Goal: Book appointment/travel/reservation

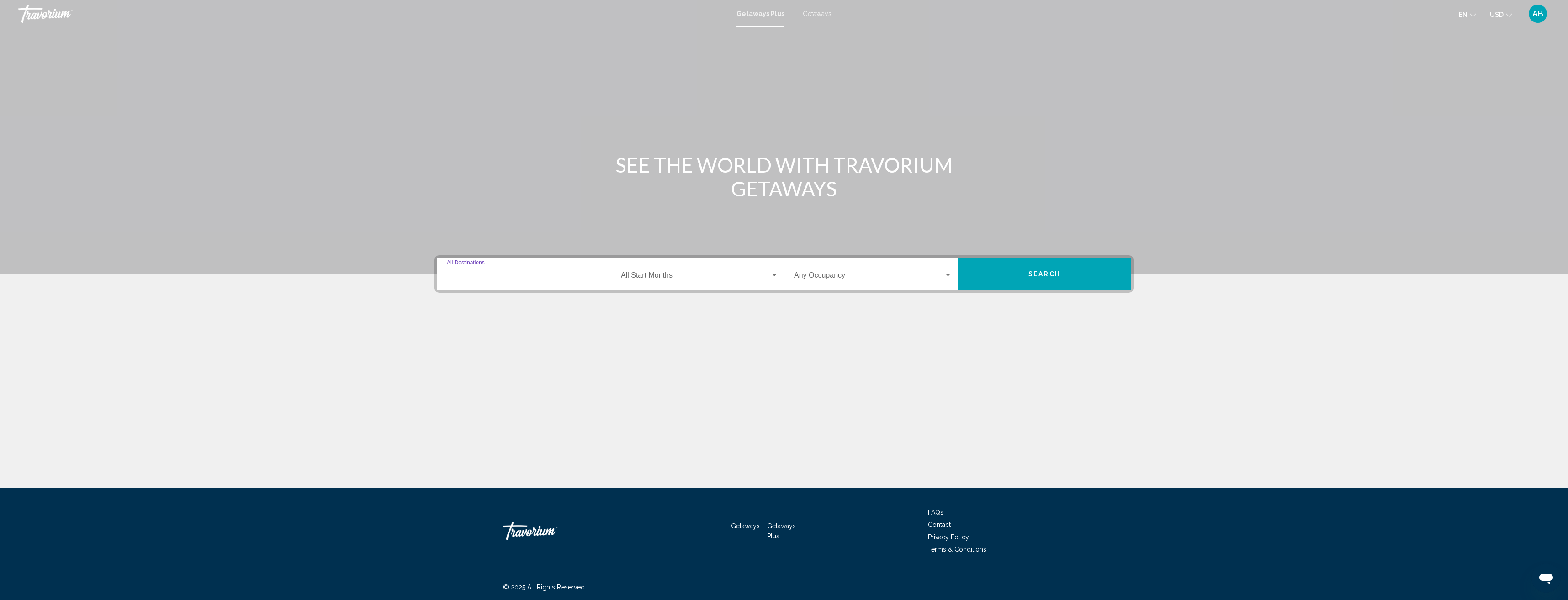
click at [537, 278] on input "Destination All Destinations" at bounding box center [525, 277] width 158 height 8
click at [528, 403] on span "Europe (3,406 units available)" at bounding box center [512, 405] width 86 height 7
type input "**********"
click at [670, 282] on div "Start Month All Start Months" at bounding box center [700, 274] width 158 height 29
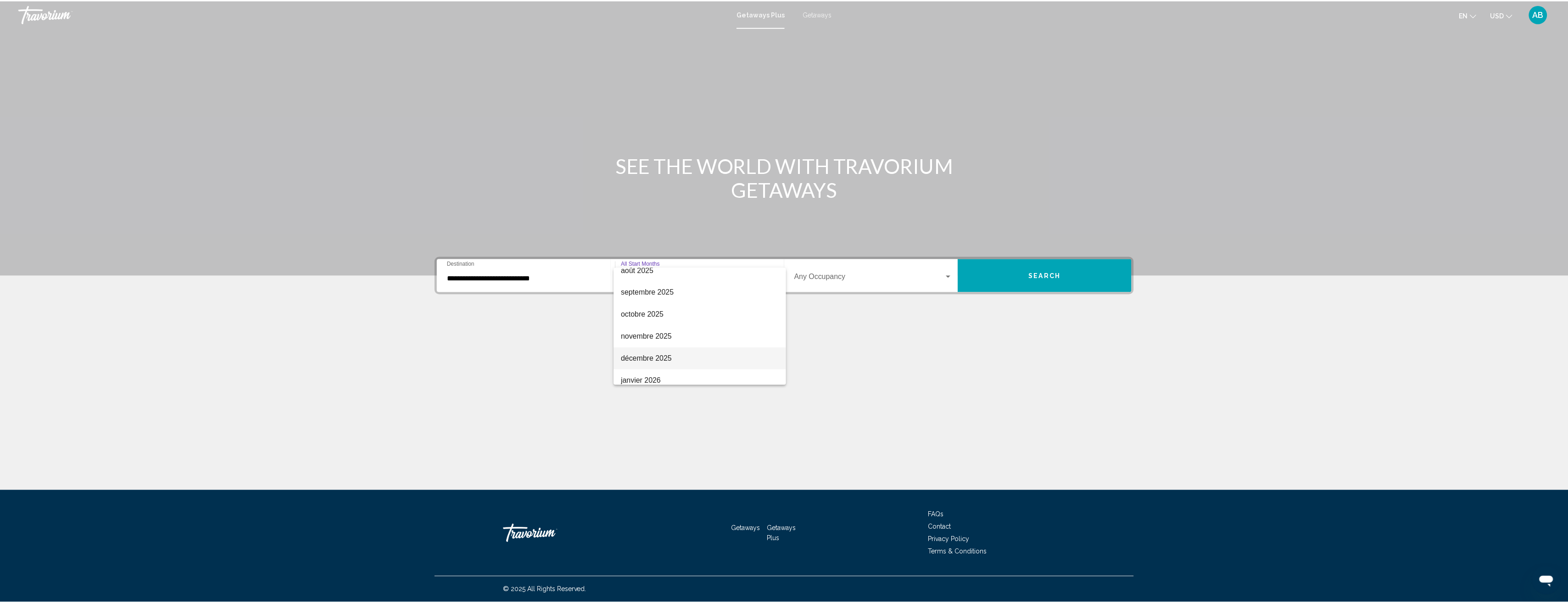
scroll to position [46, 0]
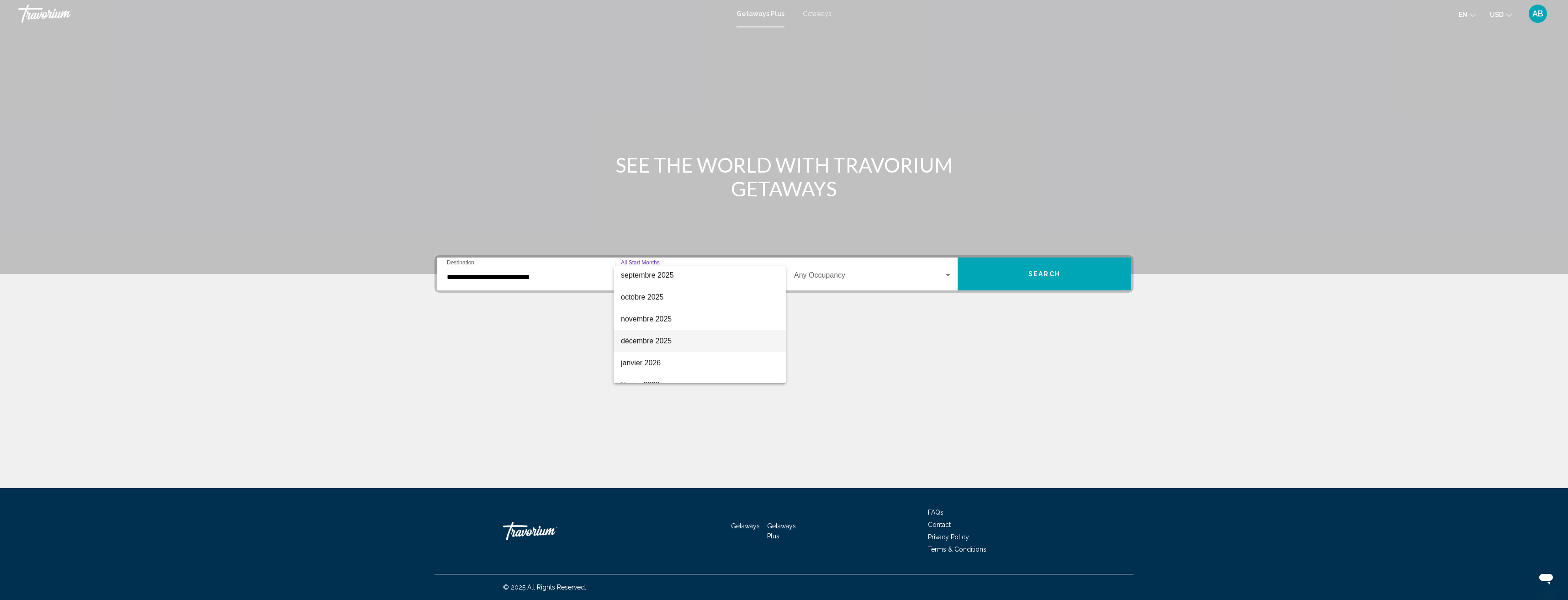
click at [677, 341] on span "décembre 2025" at bounding box center [700, 341] width 158 height 22
click at [845, 278] on span "Search widget" at bounding box center [869, 277] width 150 height 8
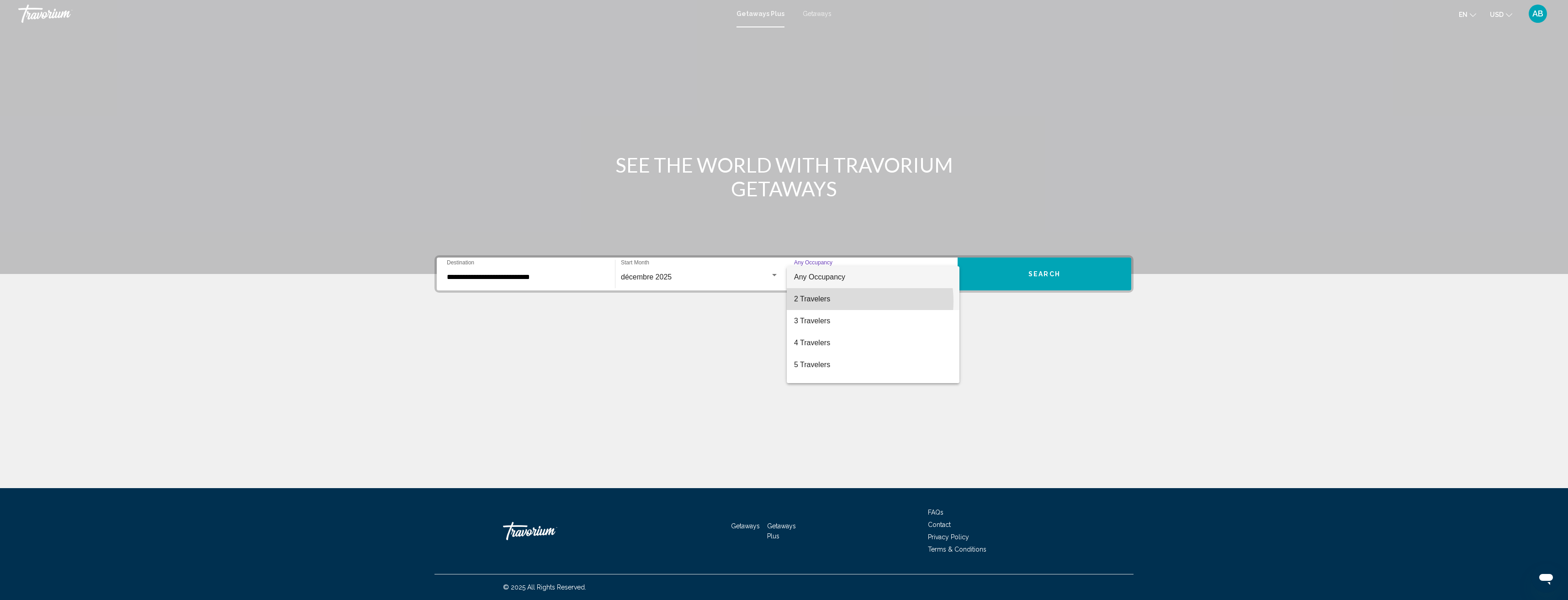
click at [840, 302] on span "2 Travelers" at bounding box center [873, 299] width 158 height 22
click at [1036, 285] on button "Search" at bounding box center [1044, 274] width 174 height 33
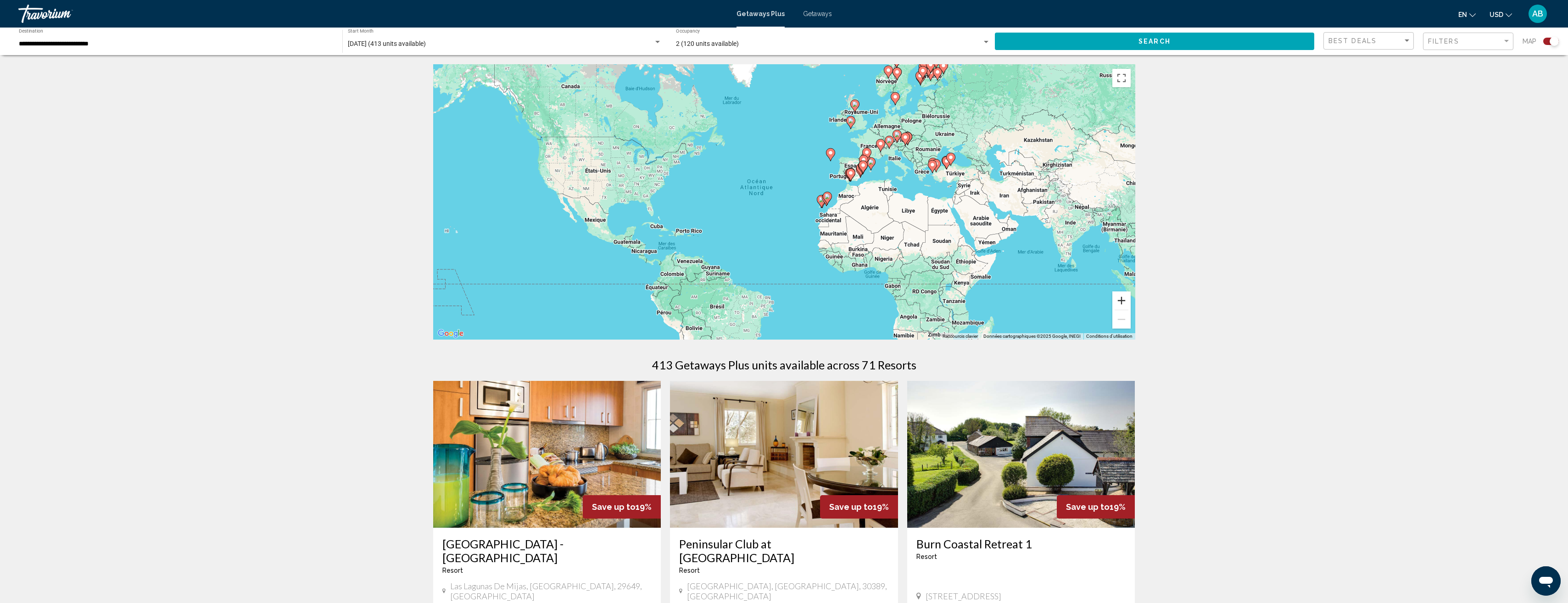
click at [1123, 302] on button "Zoom avant" at bounding box center [1121, 301] width 19 height 19
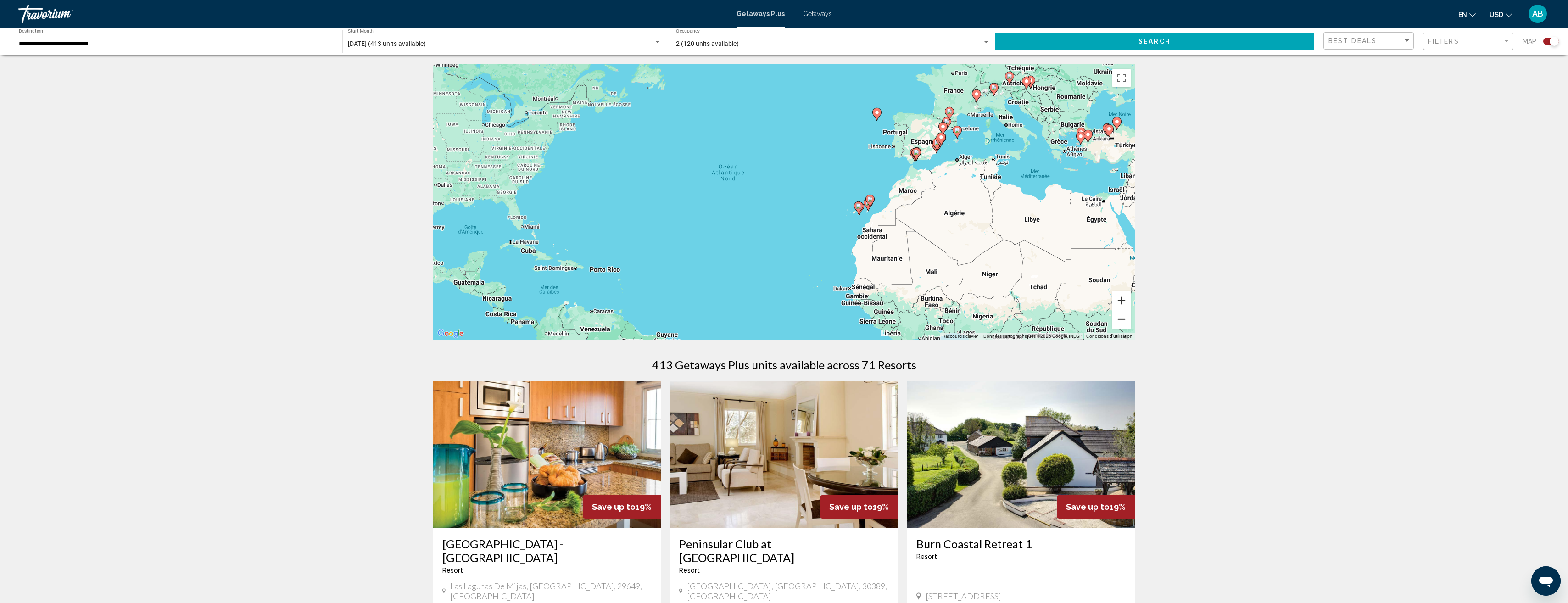
click at [1123, 301] on button "Zoom avant" at bounding box center [1121, 301] width 19 height 19
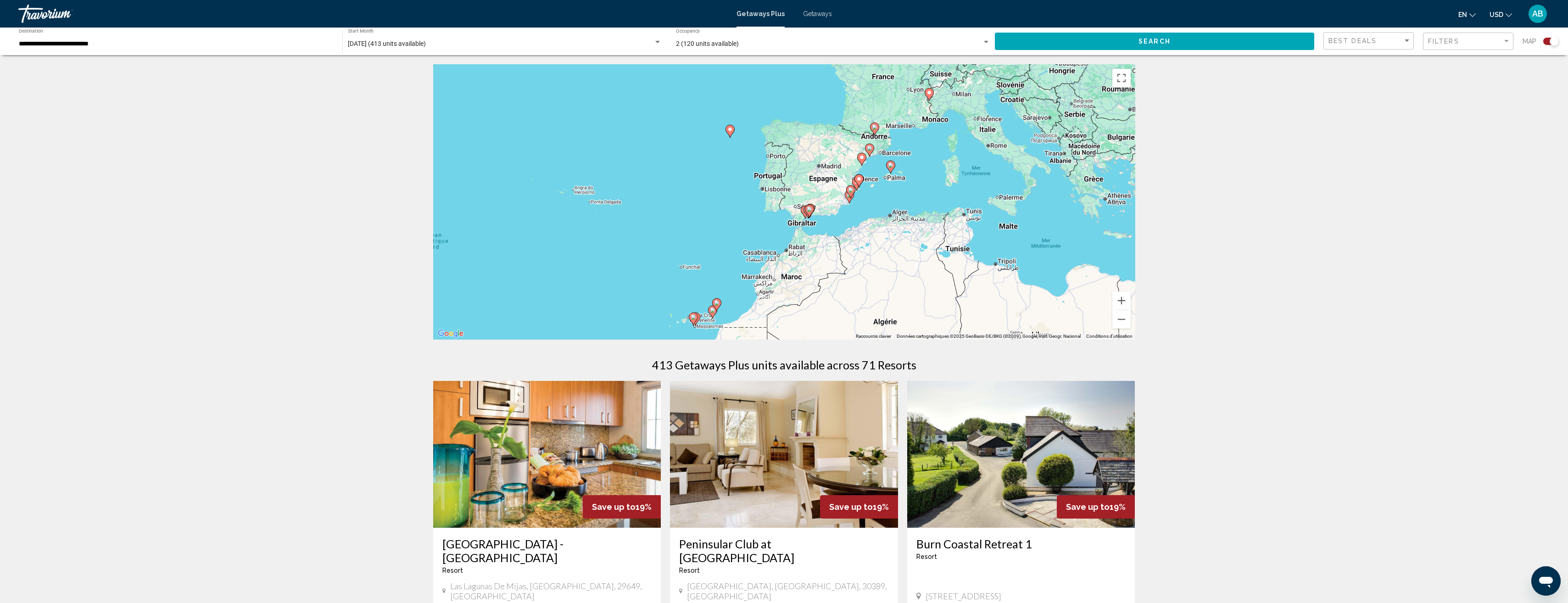
drag, startPoint x: 1007, startPoint y: 240, endPoint x: 805, endPoint y: 323, distance: 218.4
click at [805, 323] on div "Pour activer le glissement avec le clavier, appuyez sur Alt+Entrée. Une fois ce…" at bounding box center [784, 201] width 702 height 276
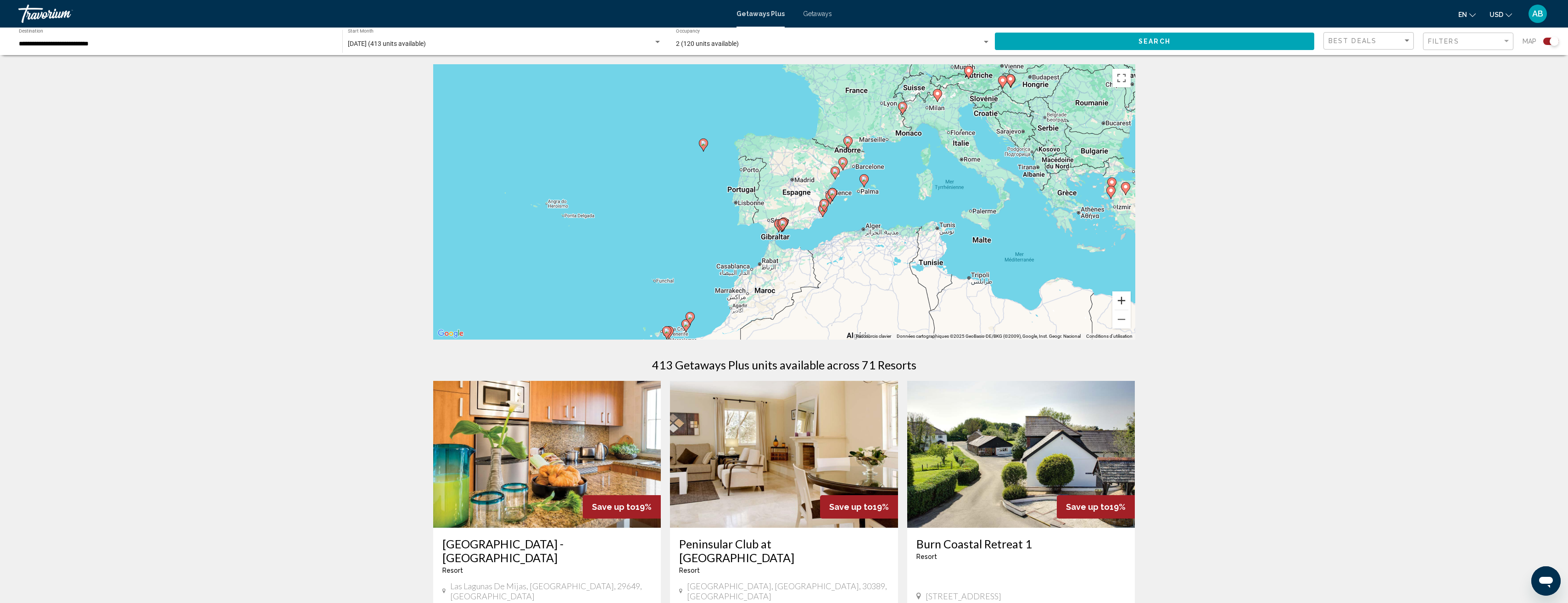
click at [1122, 302] on button "Zoom avant" at bounding box center [1121, 301] width 19 height 19
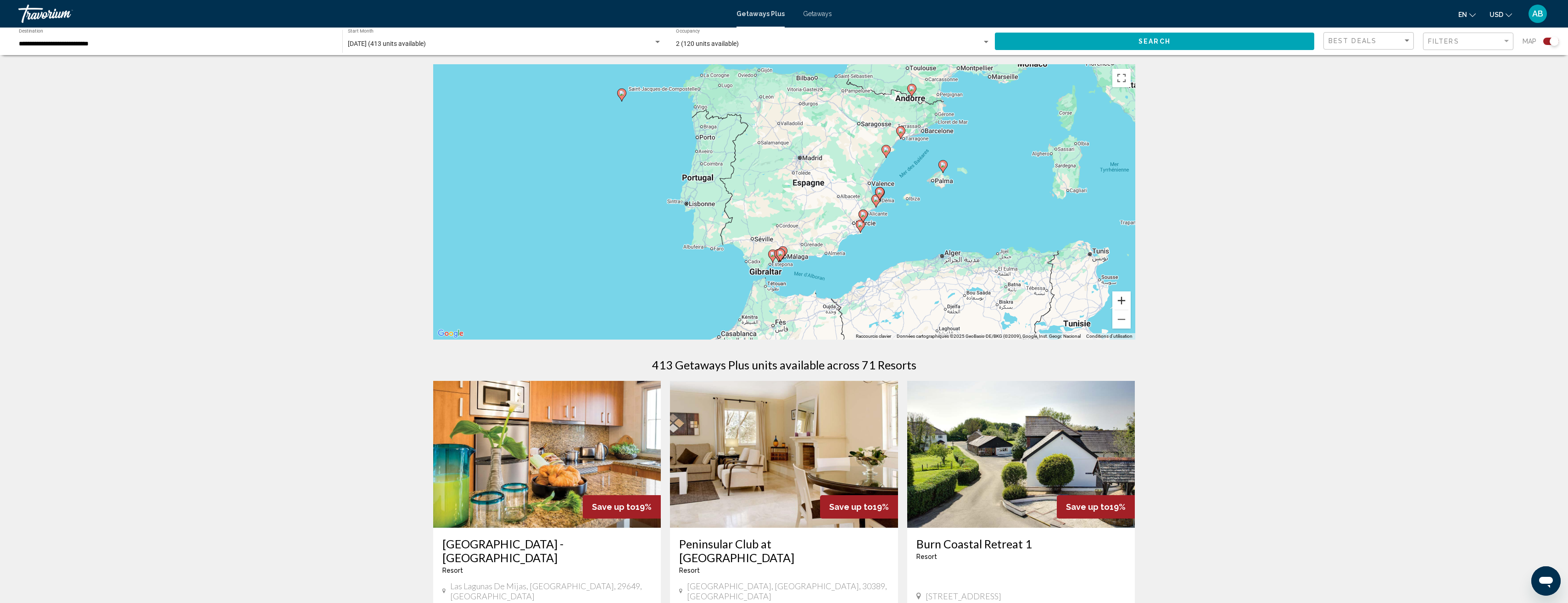
click at [1122, 302] on button "Zoom avant" at bounding box center [1121, 301] width 19 height 19
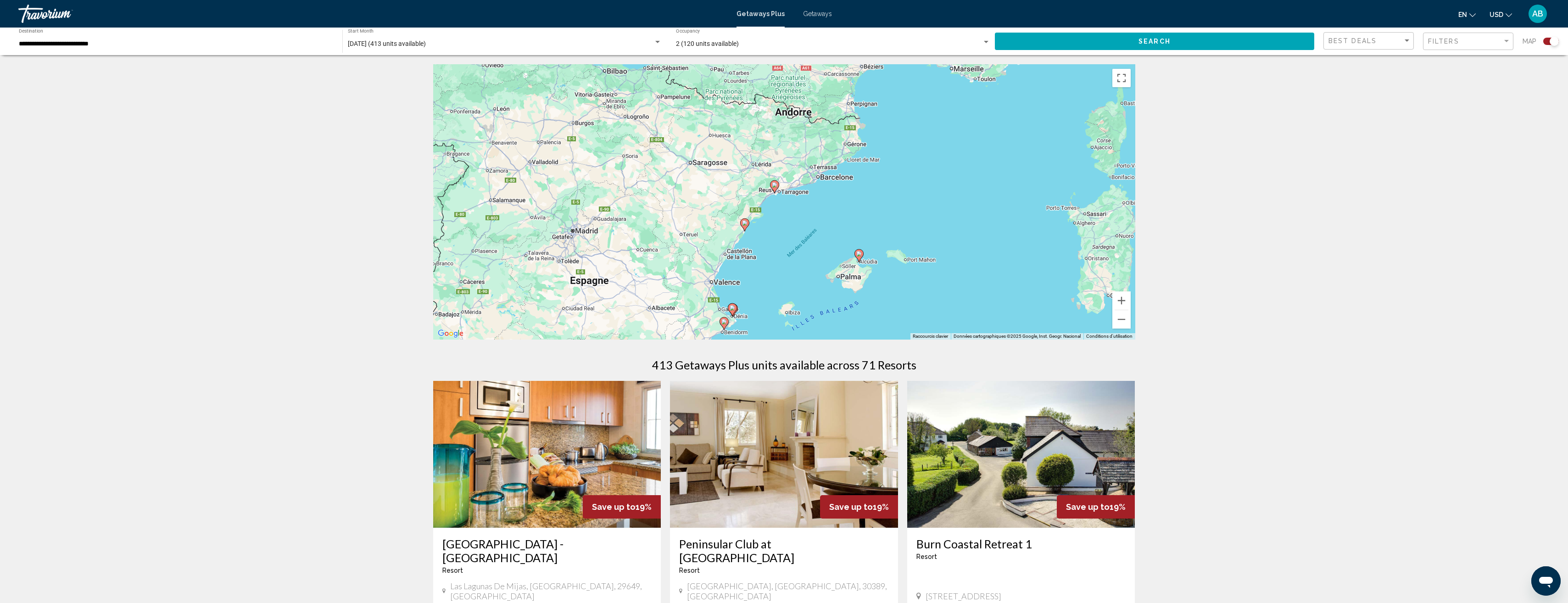
drag, startPoint x: 1051, startPoint y: 118, endPoint x: 823, endPoint y: 220, distance: 249.8
click at [823, 220] on div "Pour activer le glissement avec le clavier, appuyez sur Alt+Entrée. Une fois ce…" at bounding box center [784, 201] width 702 height 276
click at [1121, 300] on button "Zoom avant" at bounding box center [1121, 301] width 19 height 19
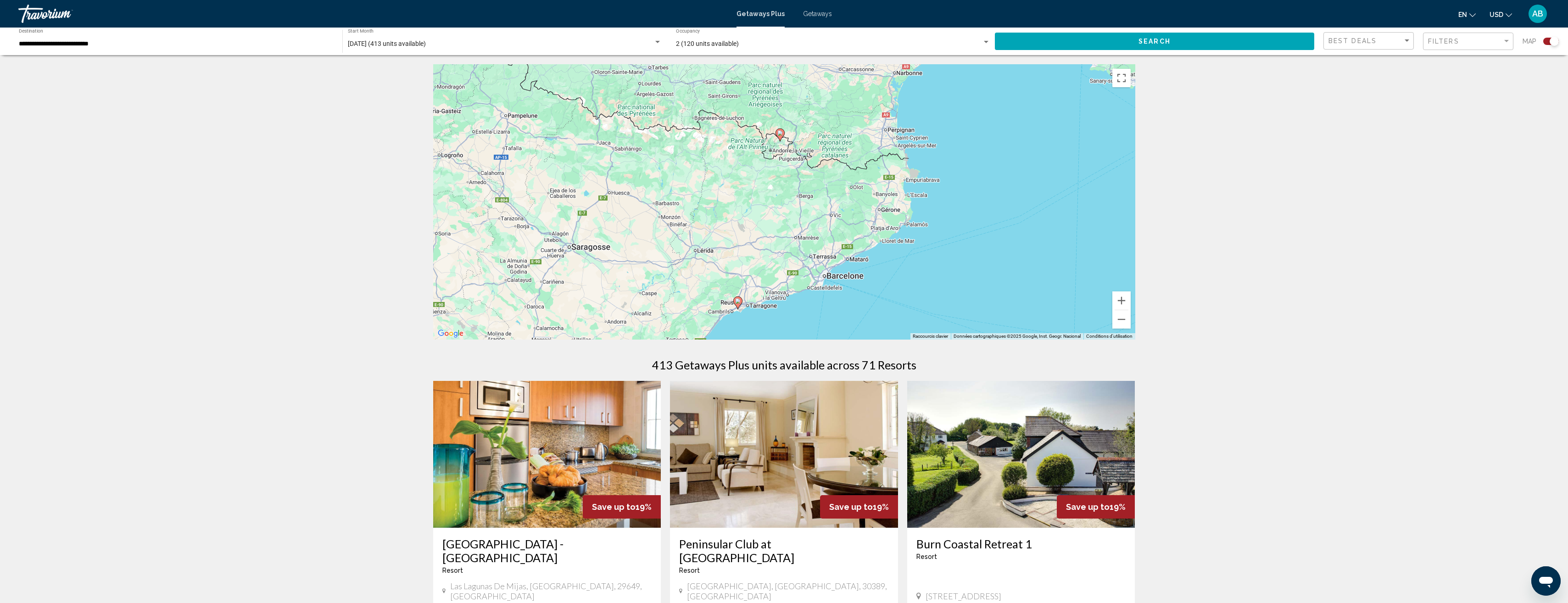
drag, startPoint x: 813, startPoint y: 134, endPoint x: 786, endPoint y: 255, distance: 124.0
click at [786, 255] on div "Pour activer le glissement avec le clavier, appuyez sur Alt+Entrée. Une fois ce…" at bounding box center [784, 201] width 702 height 276
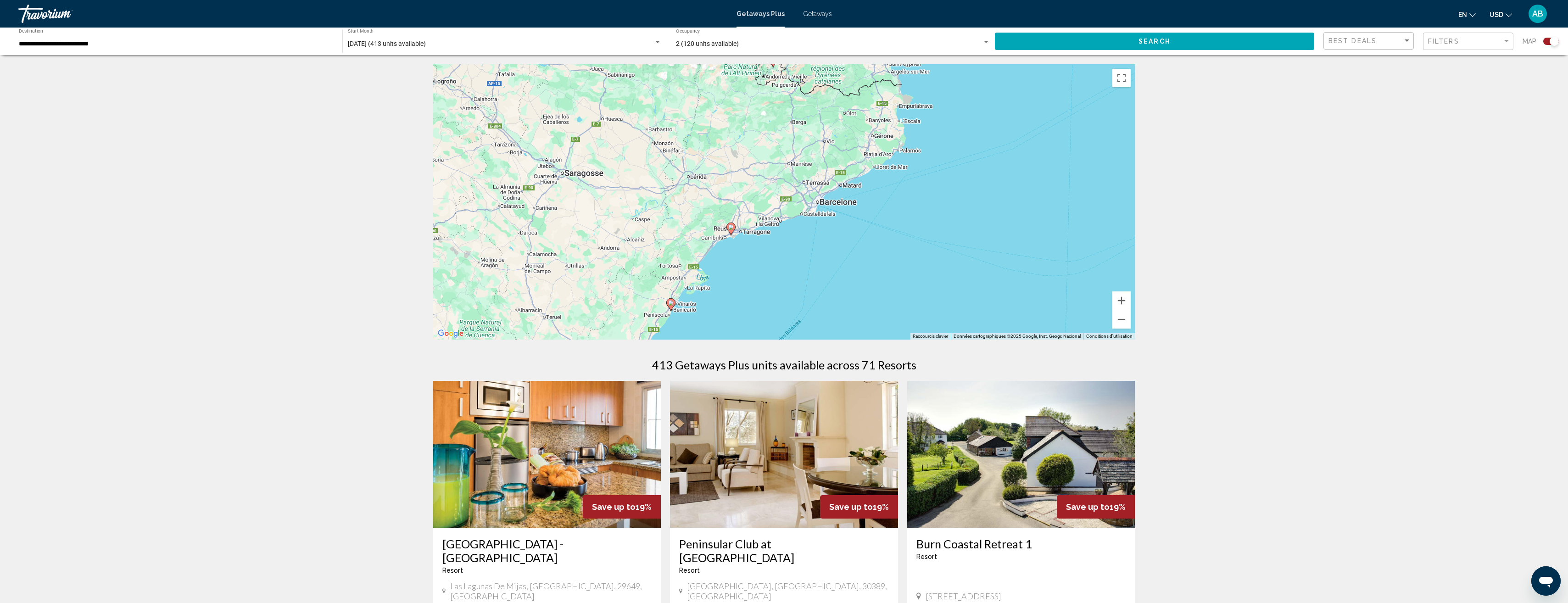
drag, startPoint x: 790, startPoint y: 239, endPoint x: 783, endPoint y: 166, distance: 73.3
click at [783, 166] on div "Pour activer le glissement avec le clavier, appuyez sur Alt+Entrée. Une fois ce…" at bounding box center [784, 201] width 702 height 276
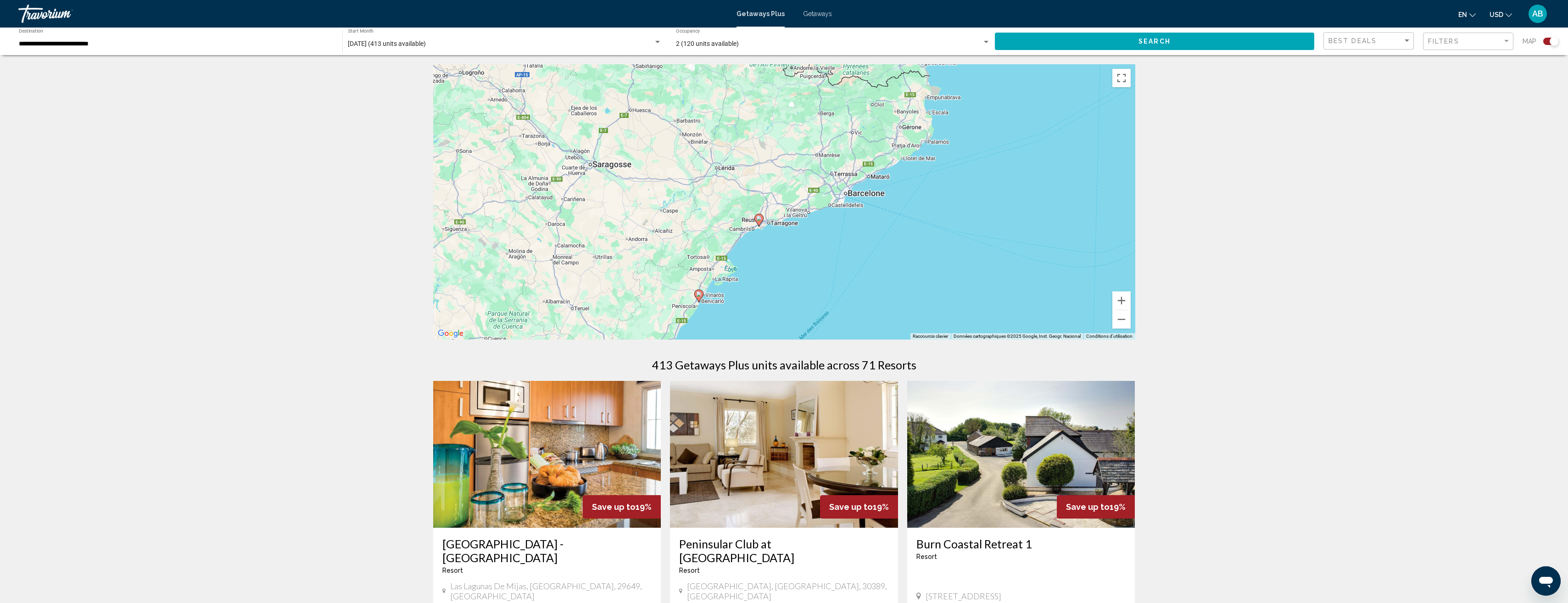
drag, startPoint x: 770, startPoint y: 281, endPoint x: 799, endPoint y: 271, distance: 30.7
click at [799, 271] on div "Pour activer le glissement avec le clavier, appuyez sur Alt+Entrée. Une fois ce…" at bounding box center [784, 201] width 702 height 276
click at [759, 219] on image "Main content" at bounding box center [759, 218] width 5 height 5
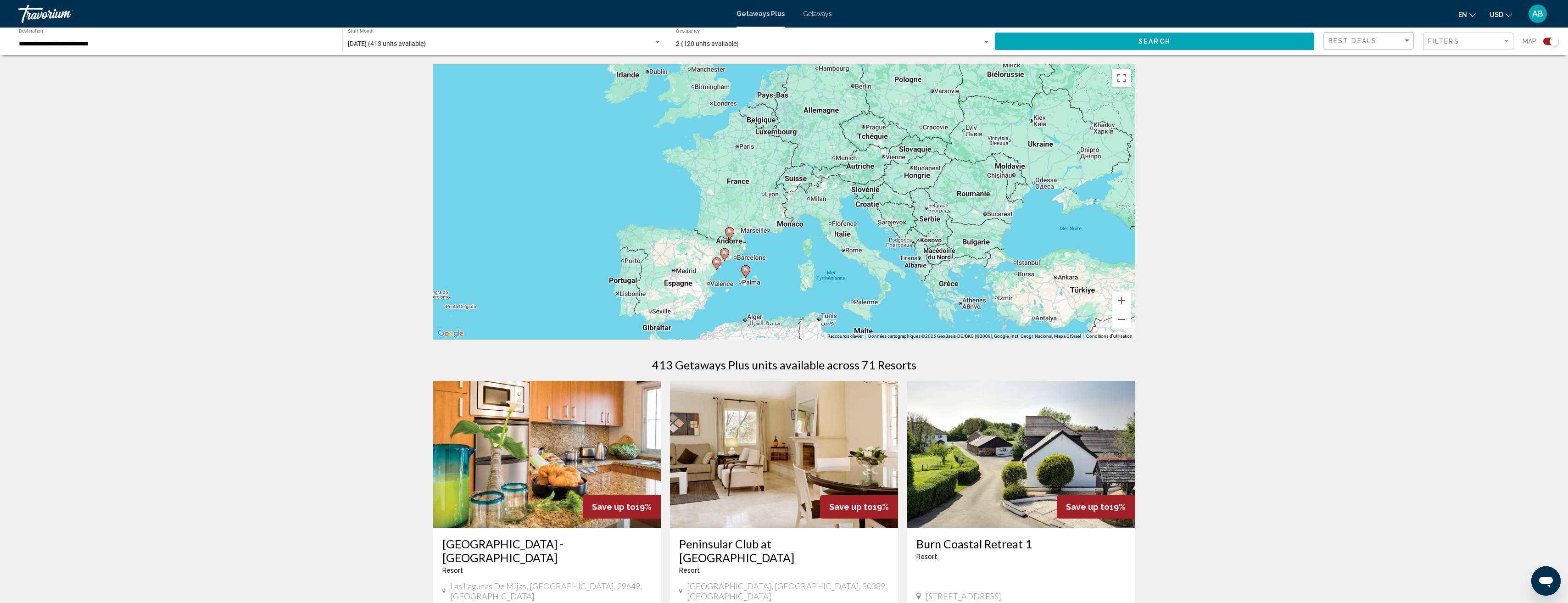
drag, startPoint x: 857, startPoint y: 239, endPoint x: 800, endPoint y: 295, distance: 79.9
click at [800, 295] on div "Pour activer le glissement avec le clavier, appuyez sur Alt+Entrée. Une fois ce…" at bounding box center [784, 201] width 702 height 276
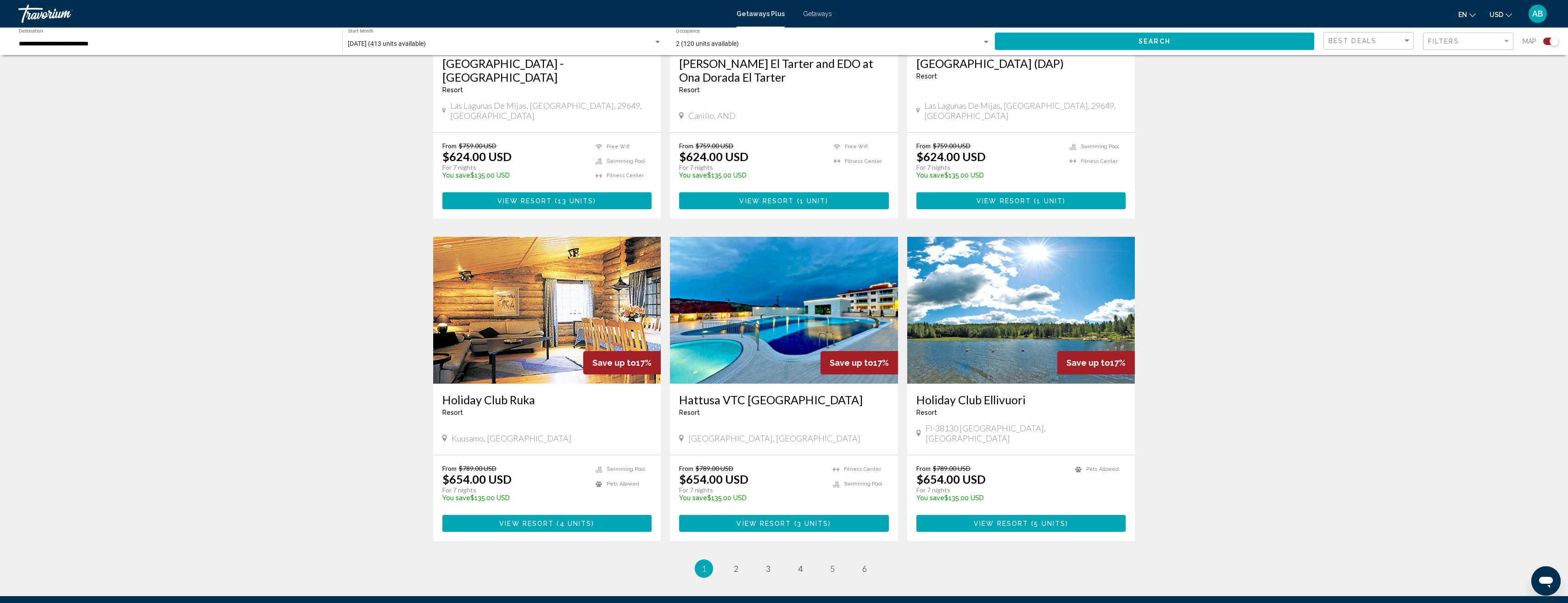
scroll to position [1147, 0]
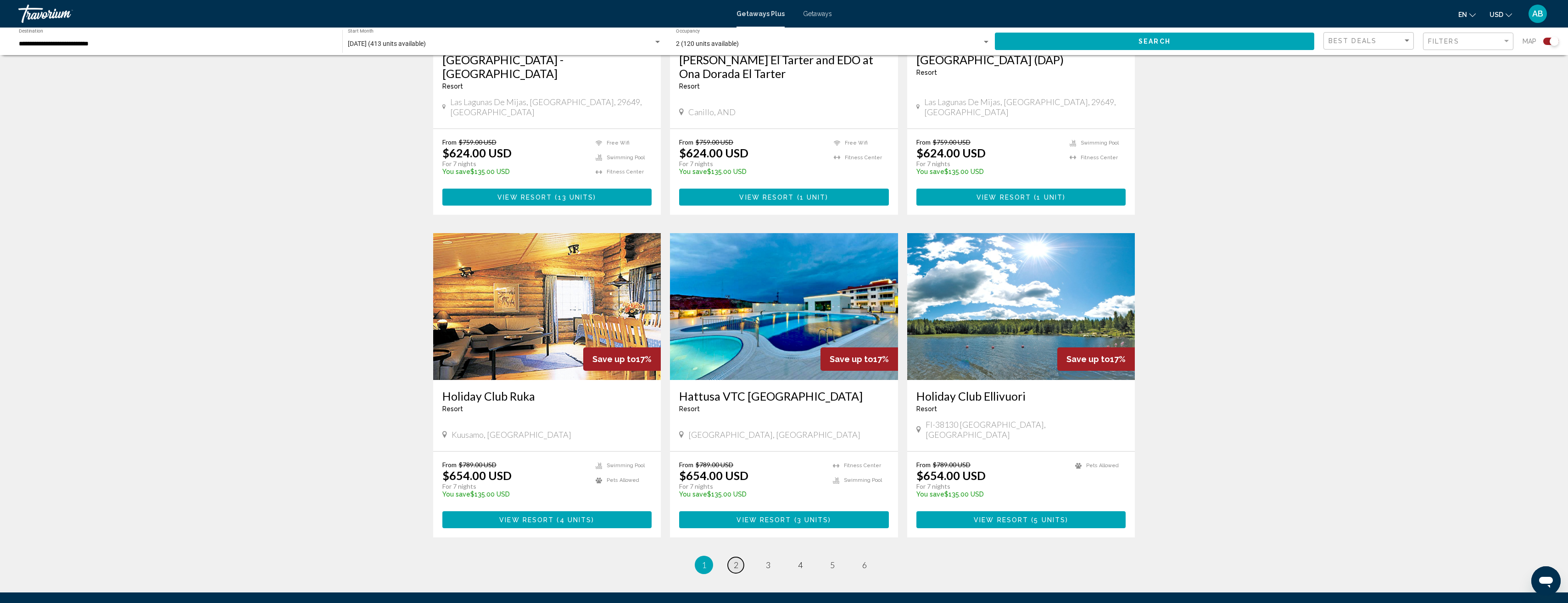
click at [734, 560] on span "2" at bounding box center [736, 565] width 4 height 10
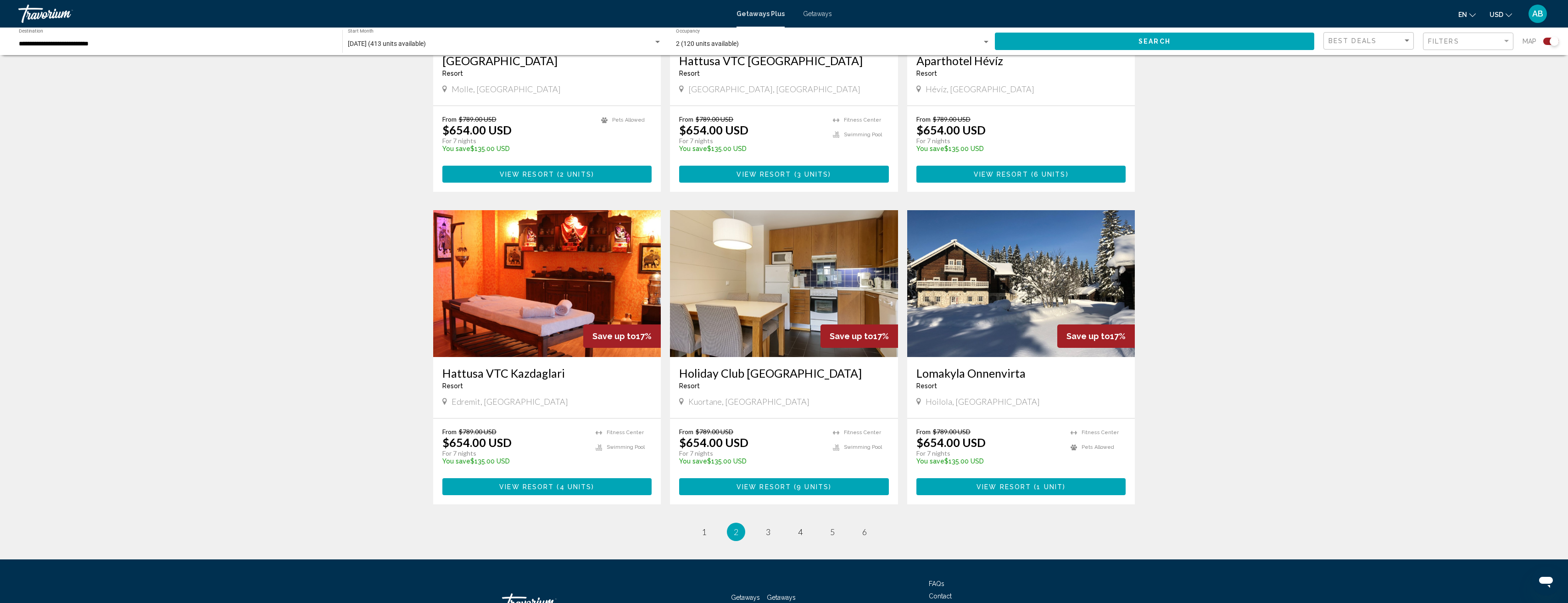
scroll to position [1147, 0]
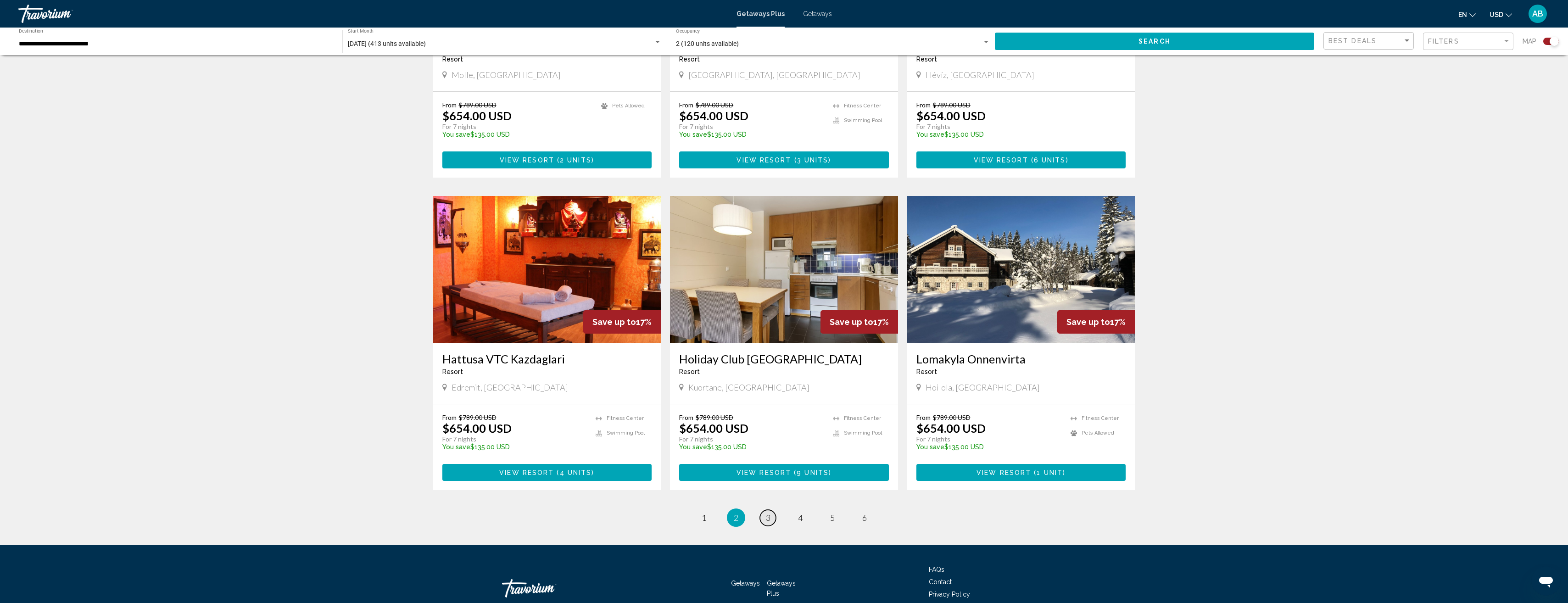
click at [765, 510] on link "page 3" at bounding box center [768, 518] width 16 height 16
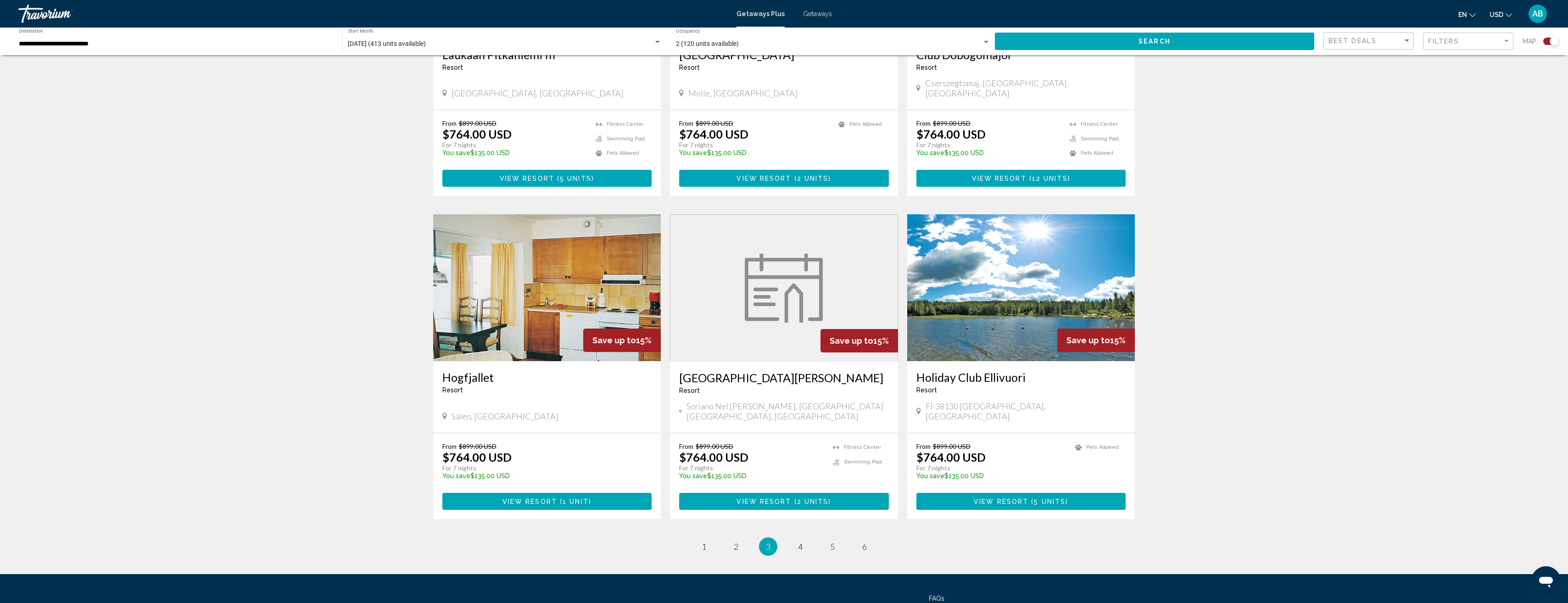
scroll to position [1179, 0]
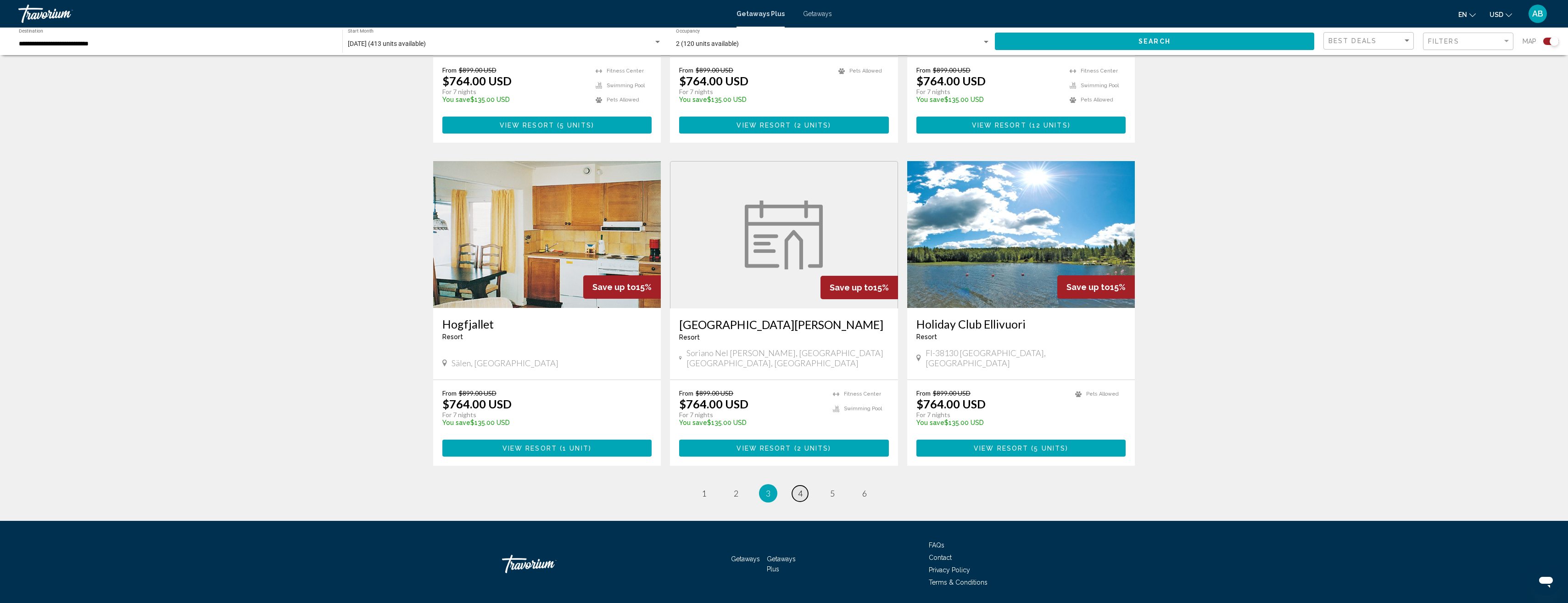
click at [800, 489] on span "4" at bounding box center [800, 493] width 4 height 10
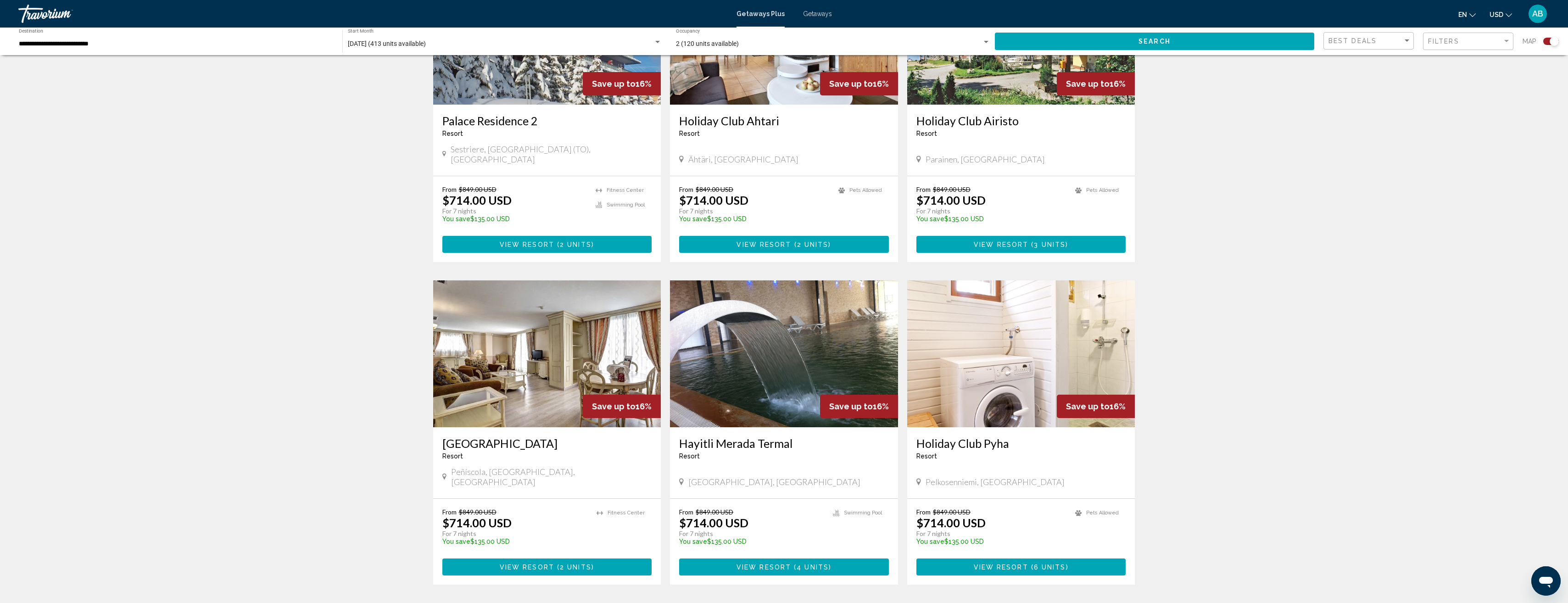
scroll to position [1102, 0]
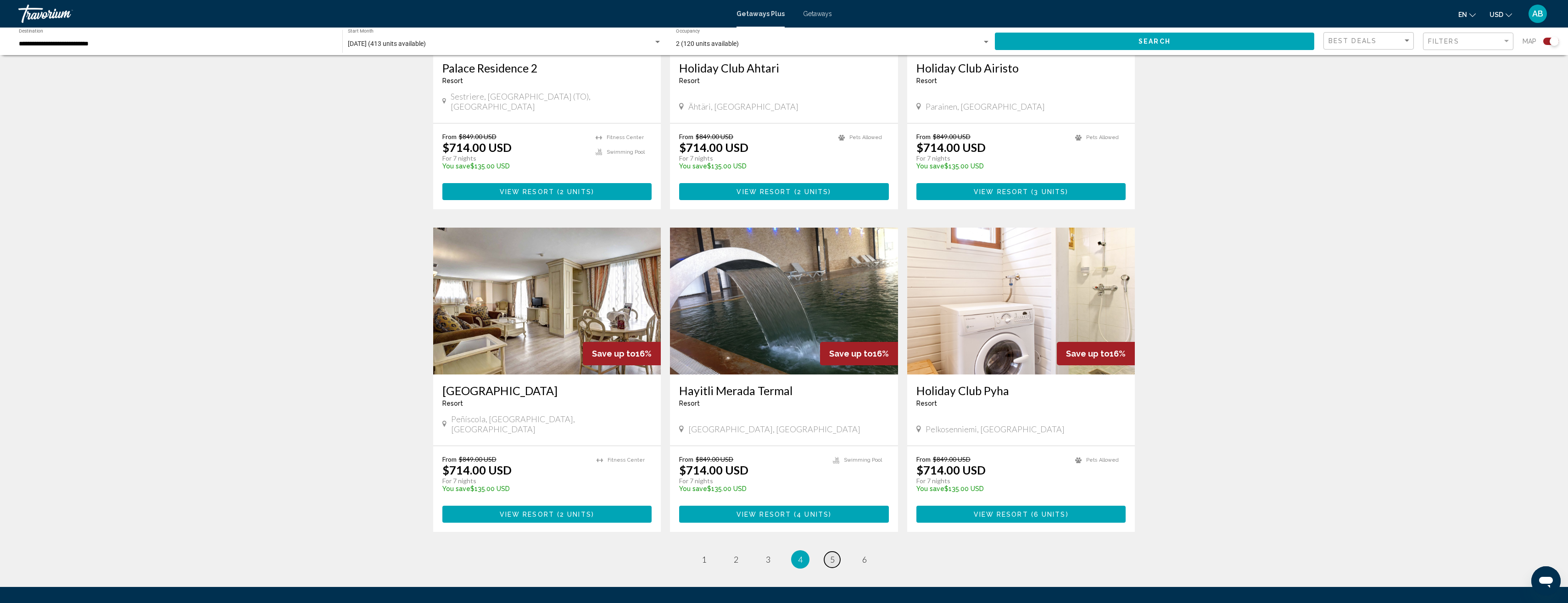
click at [831, 554] on span "5" at bounding box center [832, 559] width 4 height 10
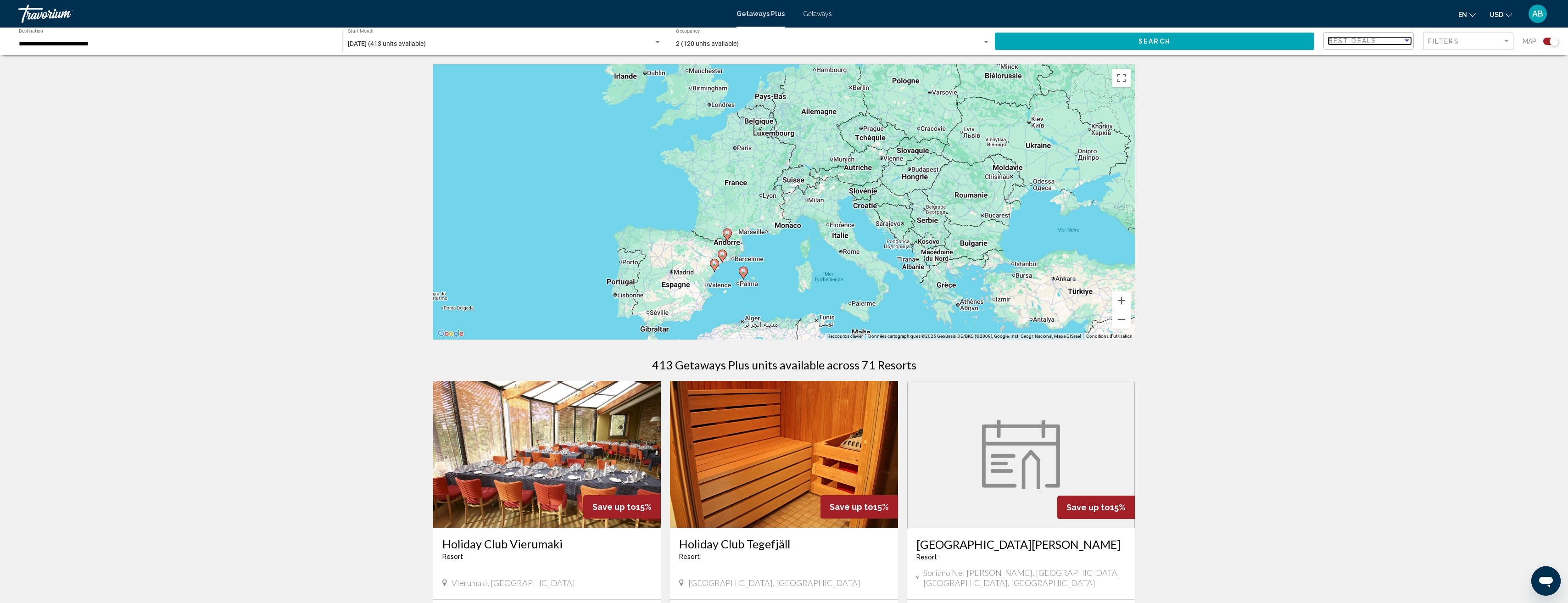
click at [1384, 43] on div "Best Deals" at bounding box center [1366, 41] width 74 height 7
click at [1355, 42] on span "Best Deals" at bounding box center [1344, 41] width 30 height 7
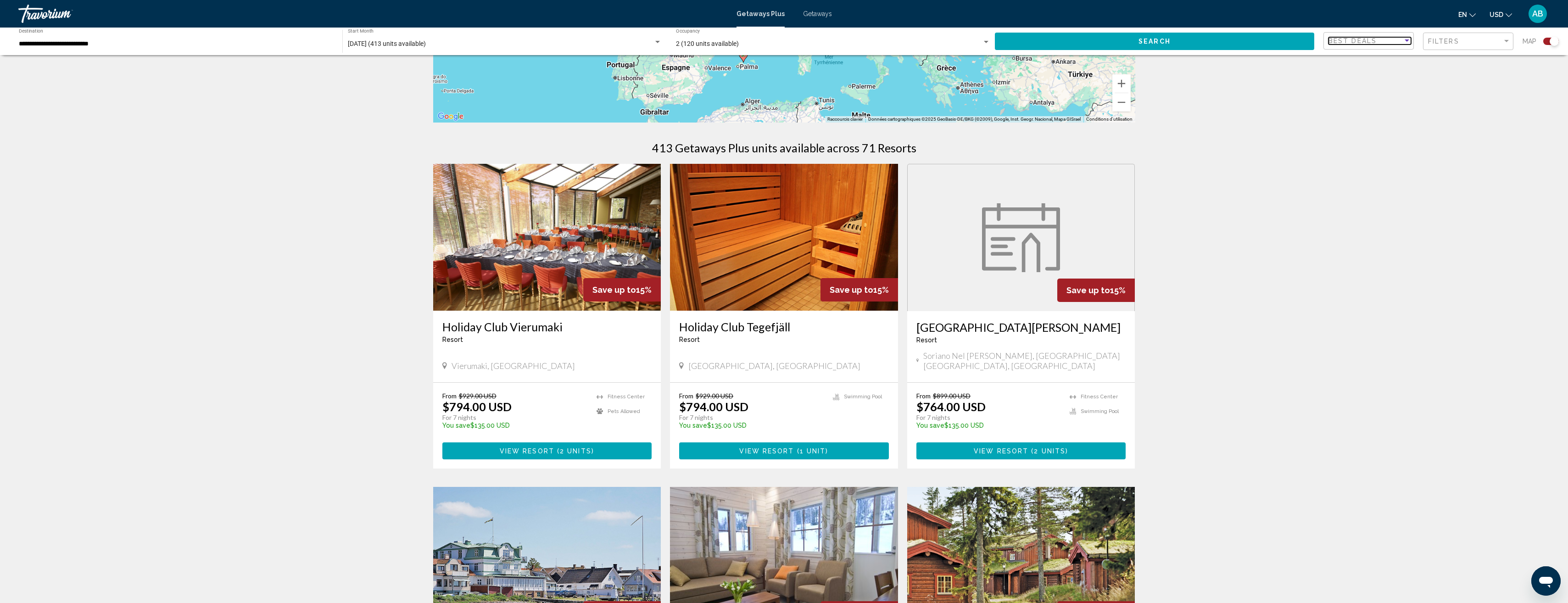
scroll to position [230, 0]
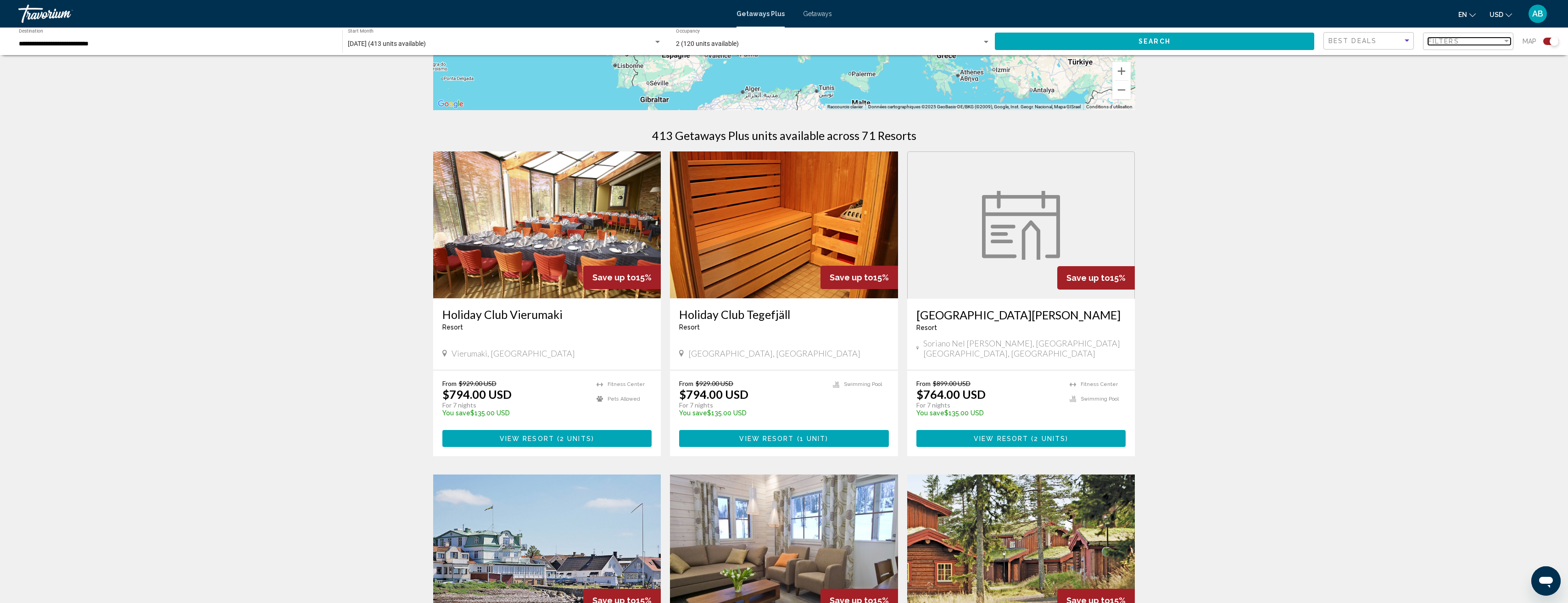
click at [1474, 41] on div "Filters" at bounding box center [1465, 41] width 74 height 7
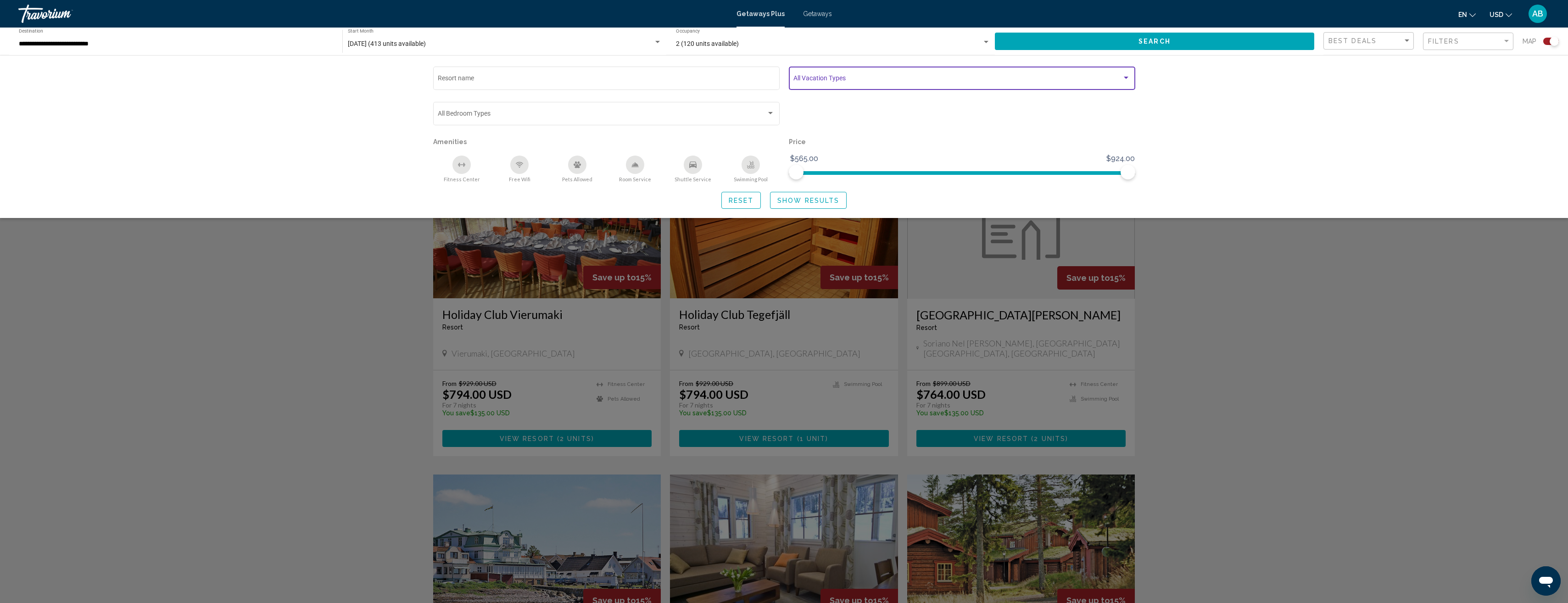
click at [1127, 79] on div "Search widget" at bounding box center [1126, 77] width 4 height 3
click at [1127, 79] on span "weekly" at bounding box center [963, 80] width 340 height 20
click at [1125, 80] on span "weekly" at bounding box center [963, 80] width 340 height 20
click at [1326, 299] on div at bounding box center [784, 302] width 1568 height 603
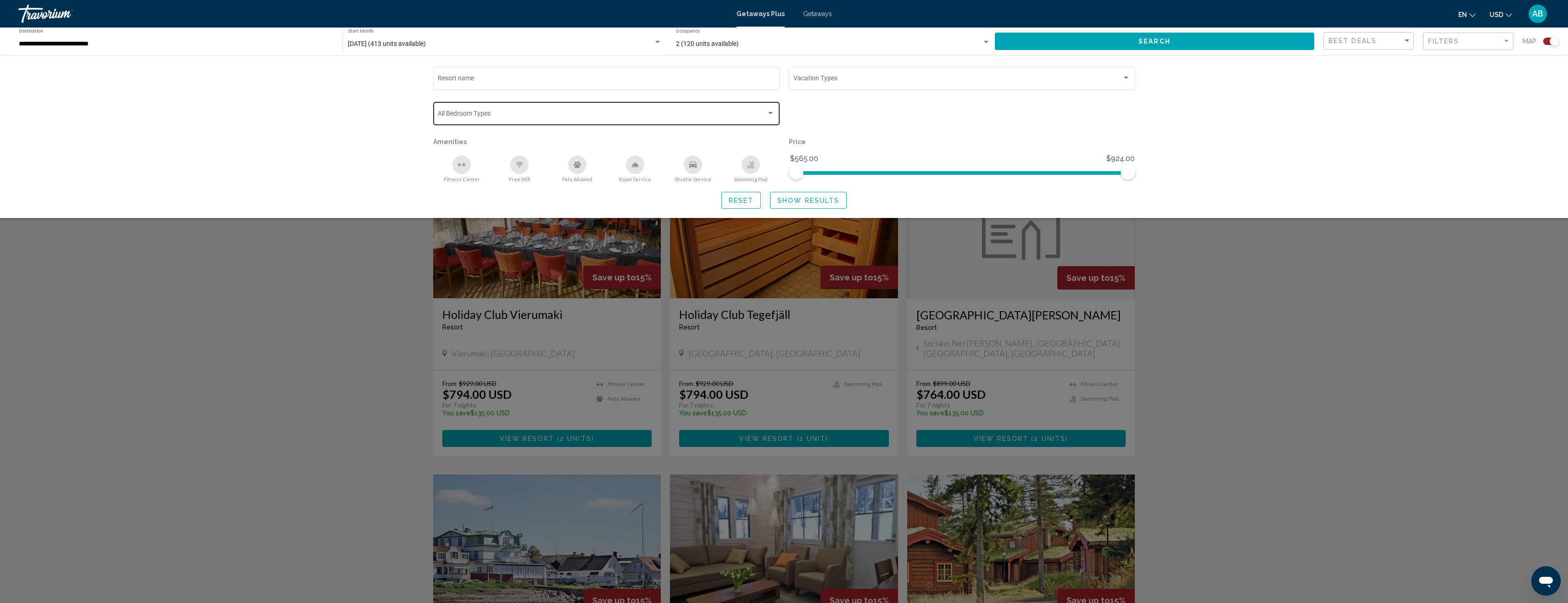
click at [611, 114] on span "Search widget" at bounding box center [602, 115] width 329 height 7
click at [1335, 310] on div at bounding box center [784, 302] width 1568 height 603
click at [1224, 279] on div "Search widget" at bounding box center [784, 370] width 1568 height 466
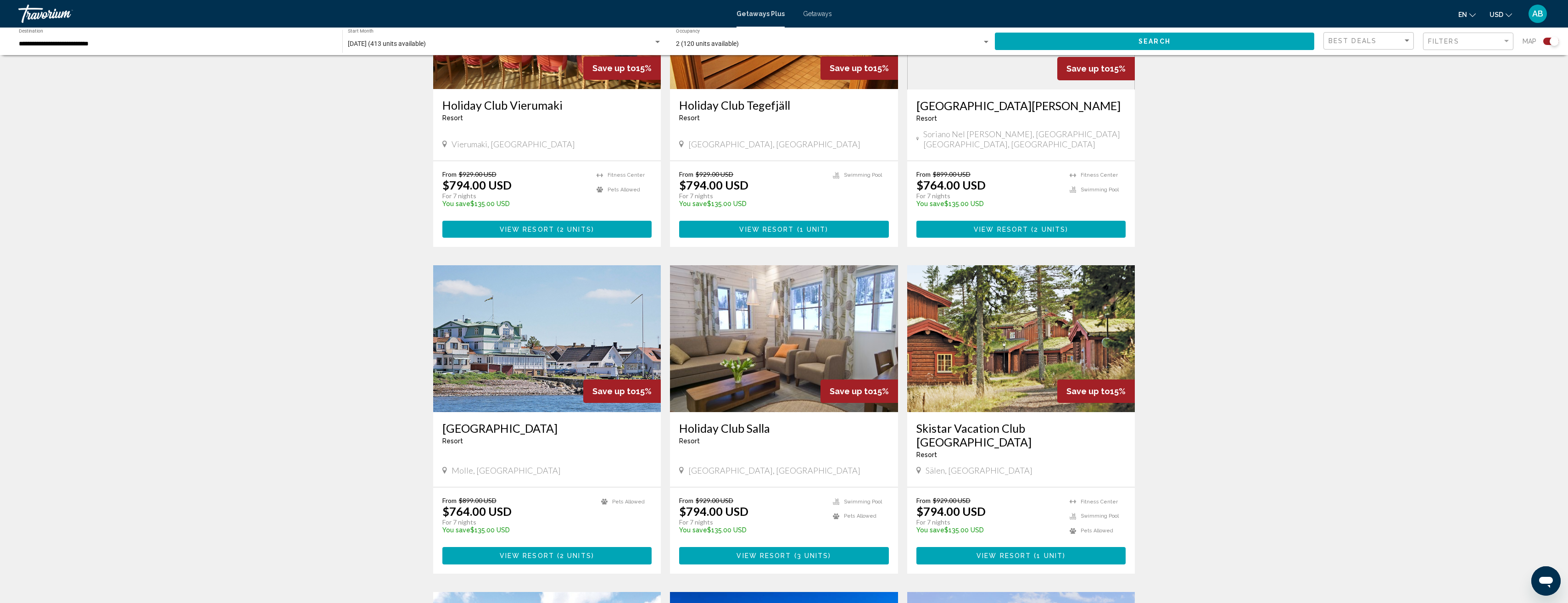
scroll to position [321, 0]
